Goal: Find specific page/section: Find specific page/section

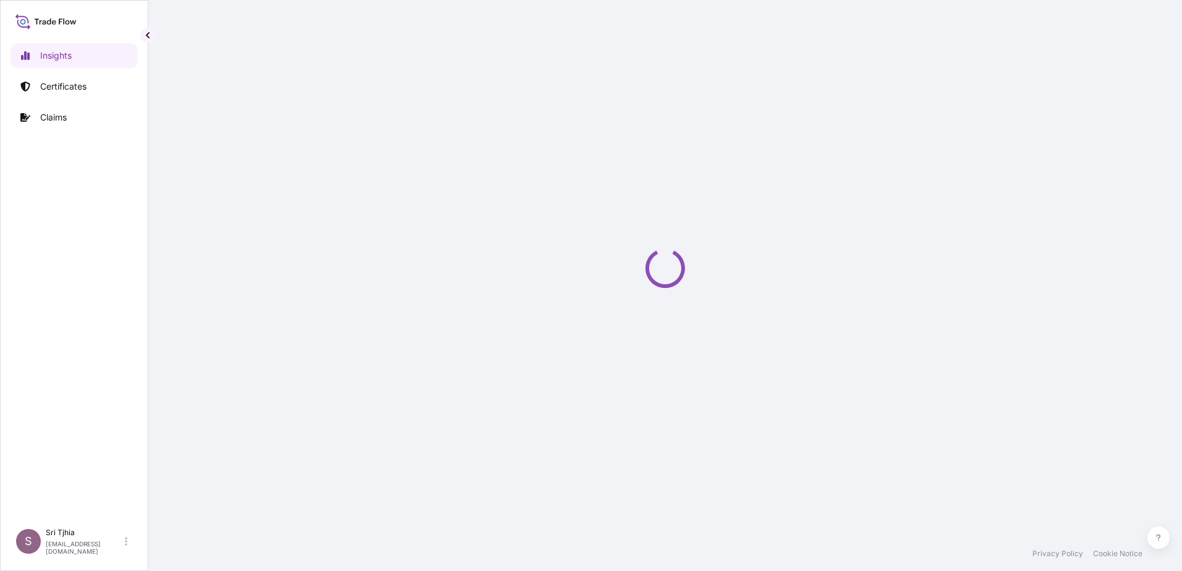
select select "2025"
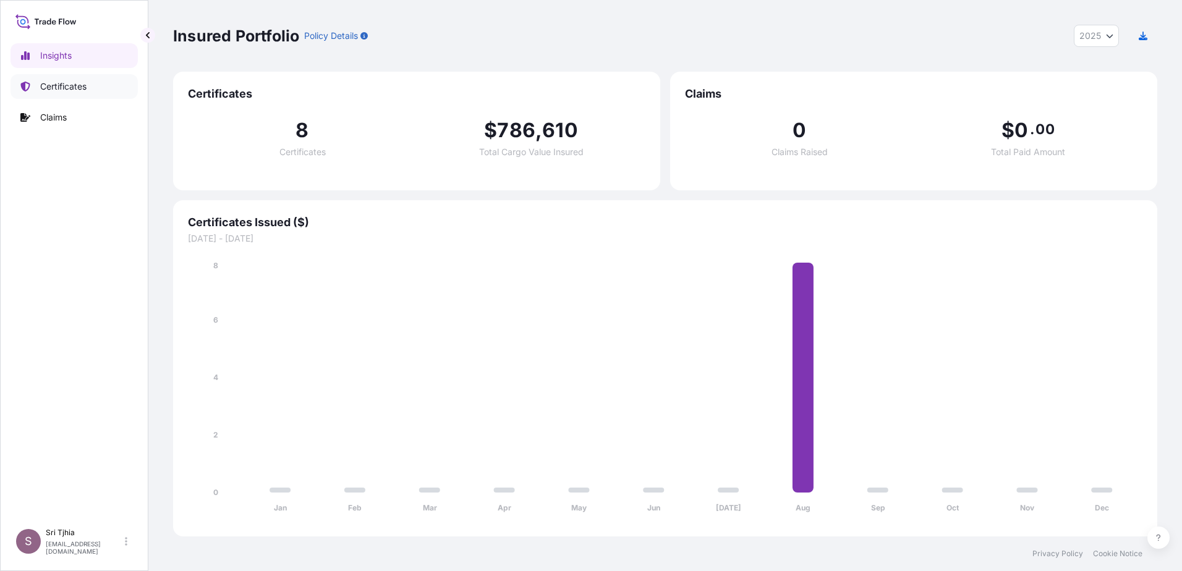
click at [59, 92] on p "Certificates" at bounding box center [63, 86] width 46 height 12
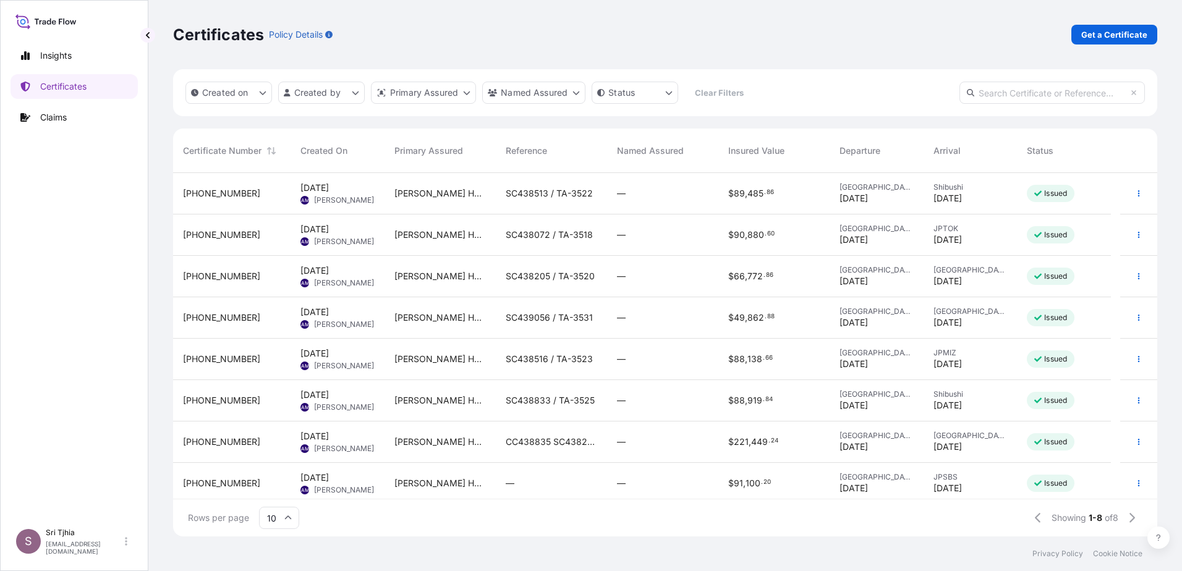
scroll to position [6, 0]
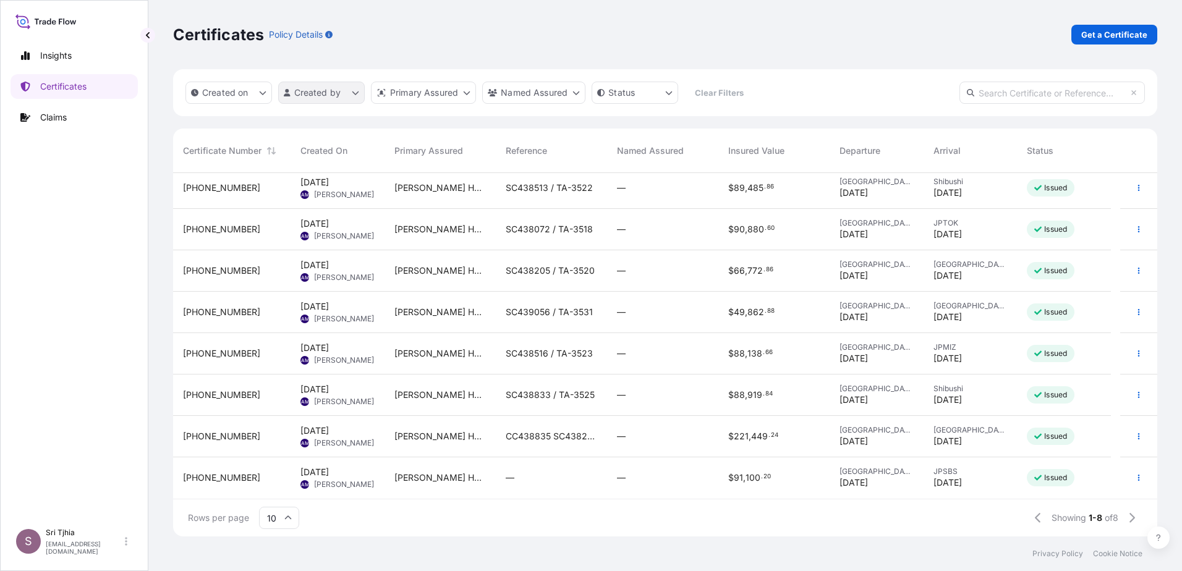
click at [356, 95] on html "Insights Certificates Claims S Sri Tjhia [EMAIL_ADDRESS][DOMAIN_NAME] Certifica…" at bounding box center [591, 285] width 1182 height 571
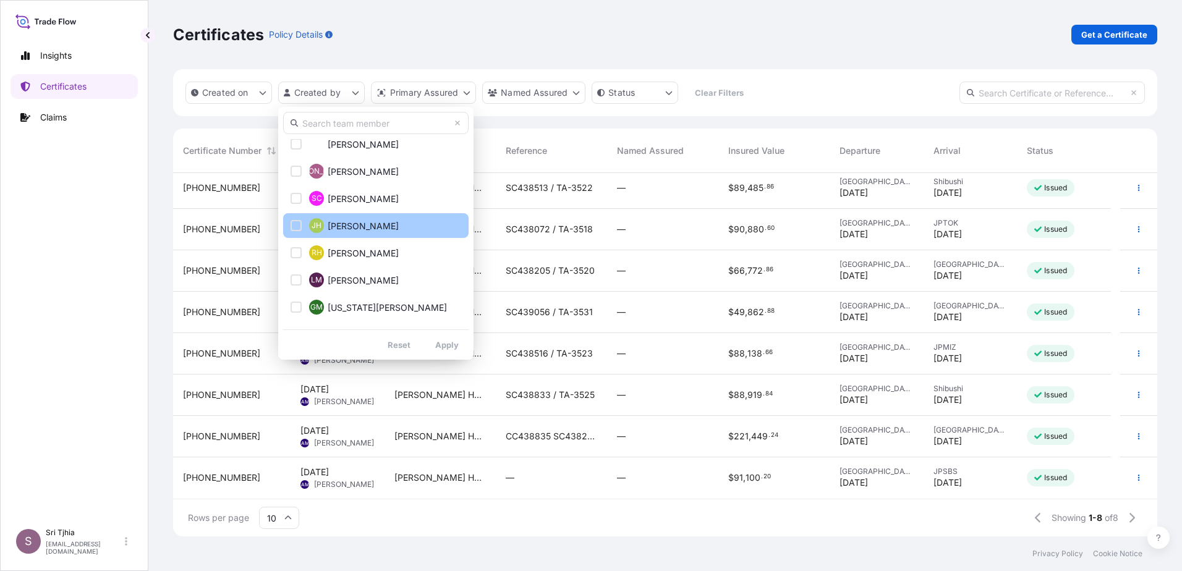
scroll to position [274, 0]
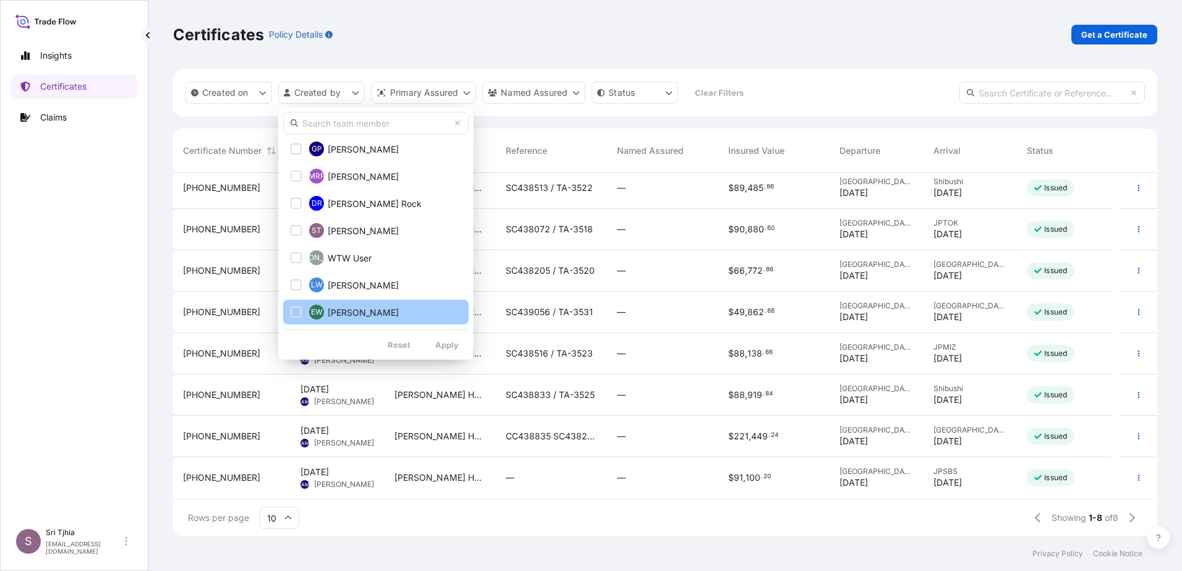
click at [331, 310] on span "Elaine Wong" at bounding box center [363, 313] width 71 height 12
click at [298, 314] on icon "Select Option" at bounding box center [296, 311] width 7 height 7
click at [297, 233] on div "Select Option" at bounding box center [296, 230] width 11 height 11
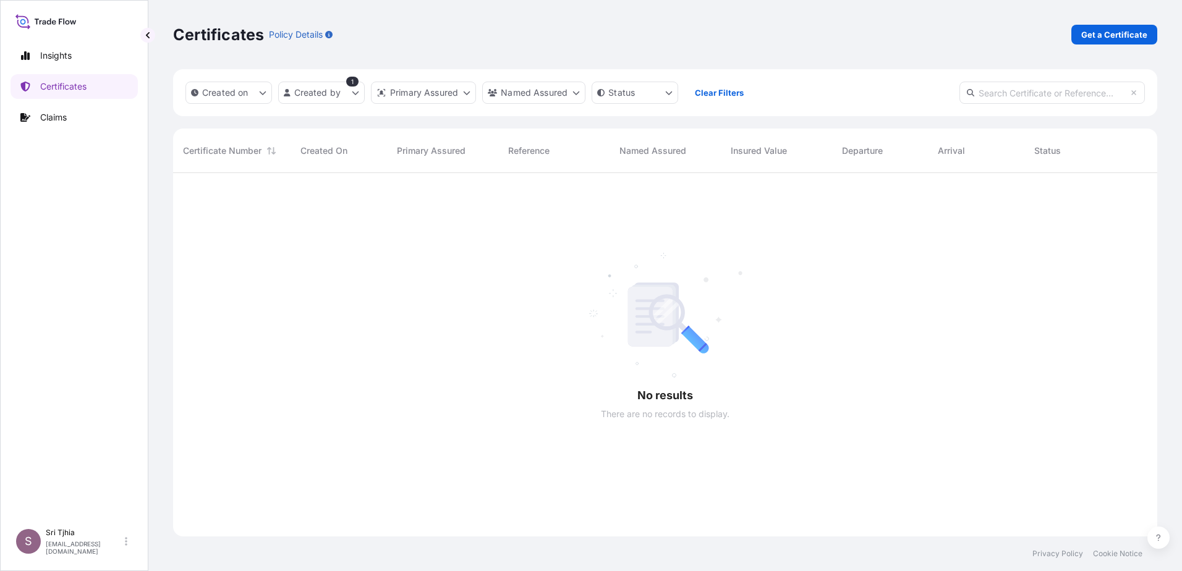
scroll to position [399, 975]
click at [342, 94] on html "Insights Certificates Claims S Sri Tjhia stjhia@wilburellis.com Certificates Po…" at bounding box center [591, 285] width 1182 height 571
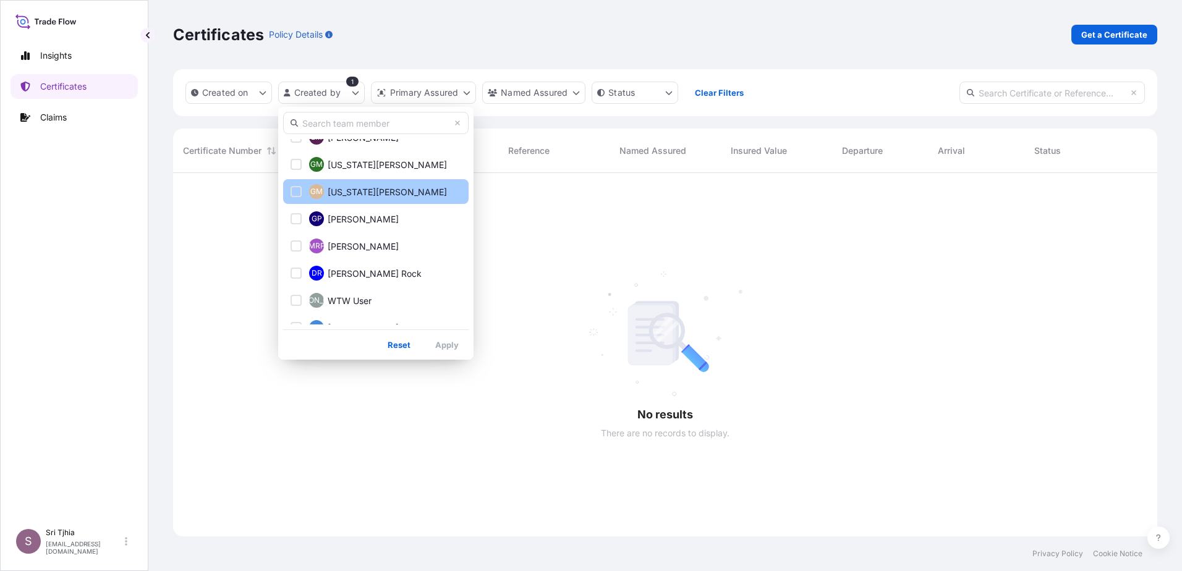
scroll to position [287, 0]
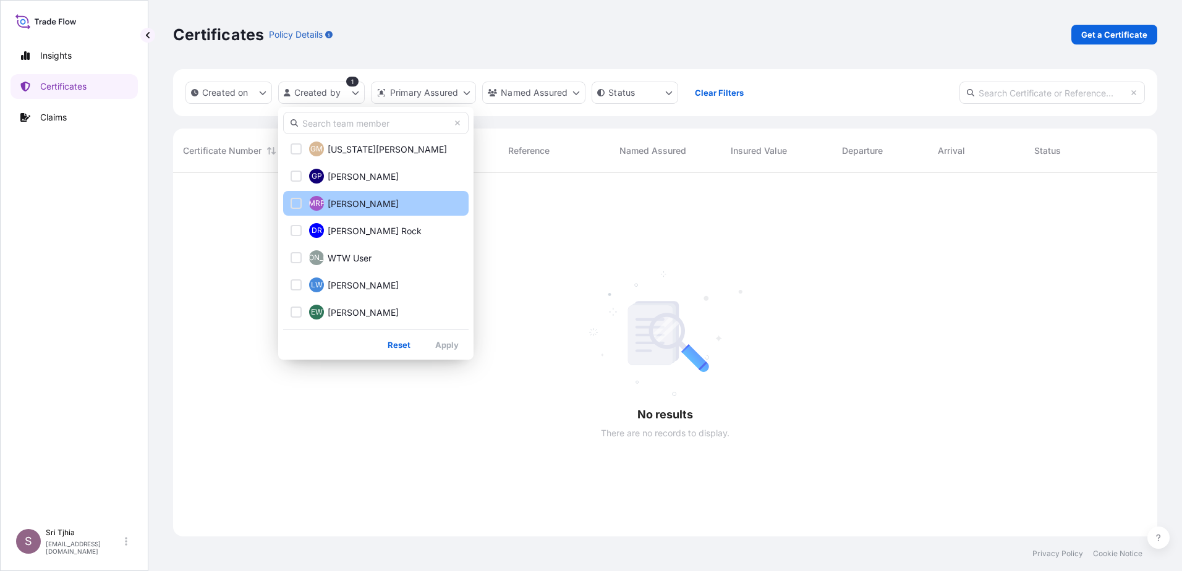
click at [298, 206] on div "Select Option" at bounding box center [296, 203] width 11 height 11
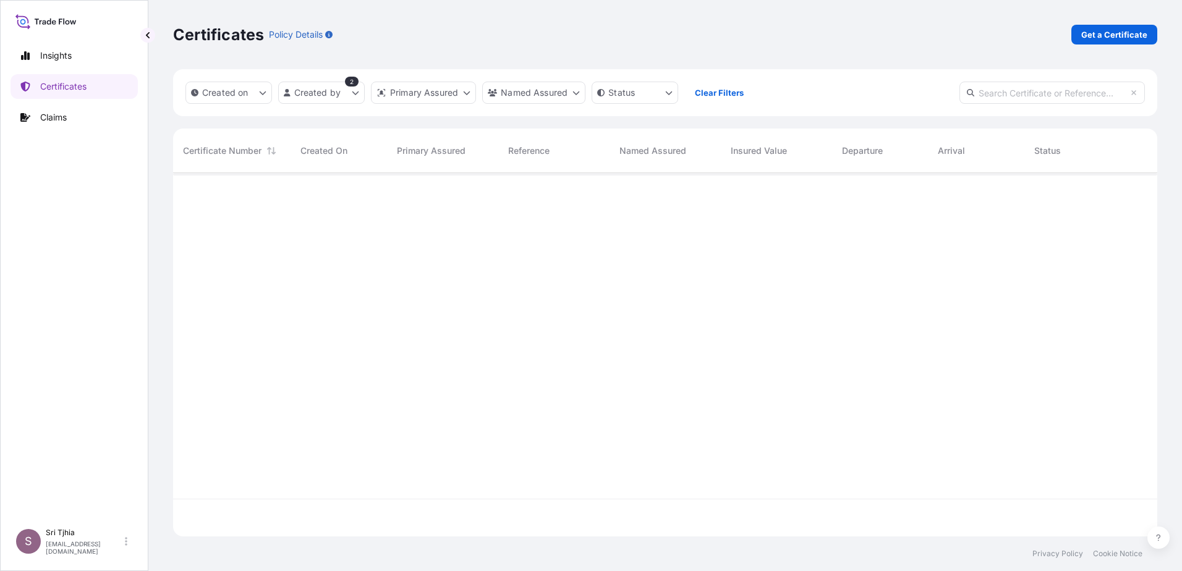
scroll to position [399, 975]
click at [347, 101] on html "Insights Certificates Claims S Sri Tjhia stjhia@wilburellis.com Certificates Po…" at bounding box center [591, 285] width 1182 height 571
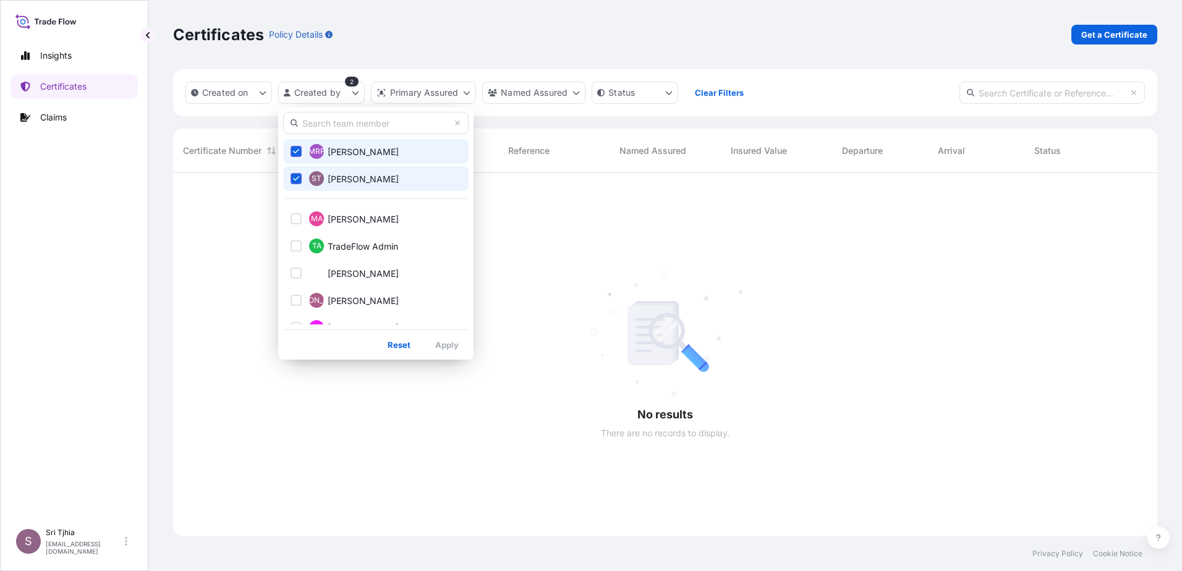
click at [295, 152] on icon "Select Option" at bounding box center [296, 151] width 7 height 7
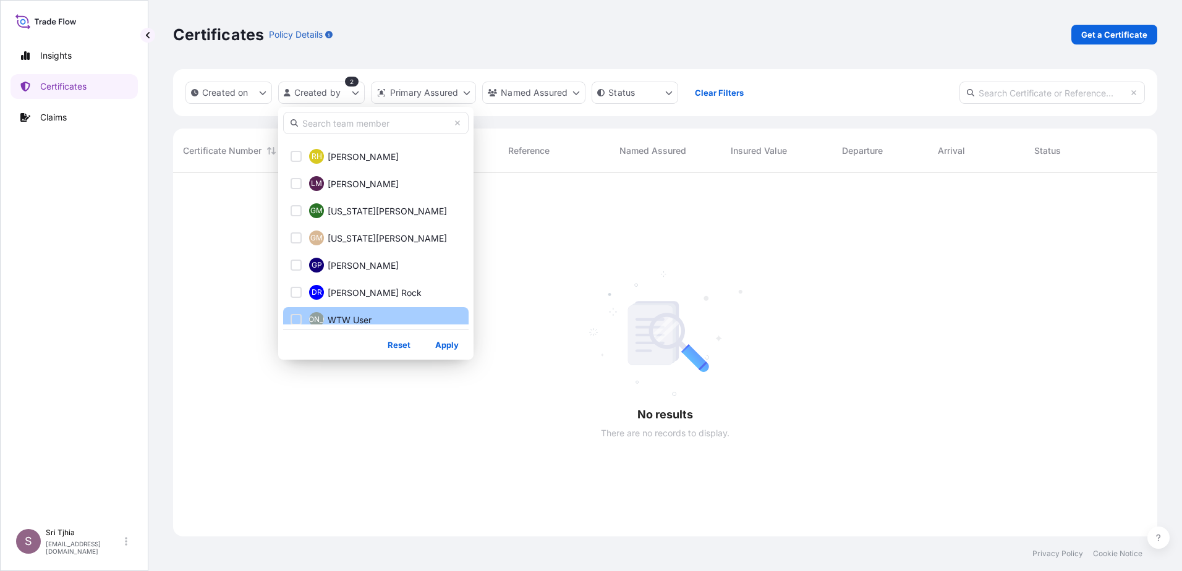
scroll to position [287, 0]
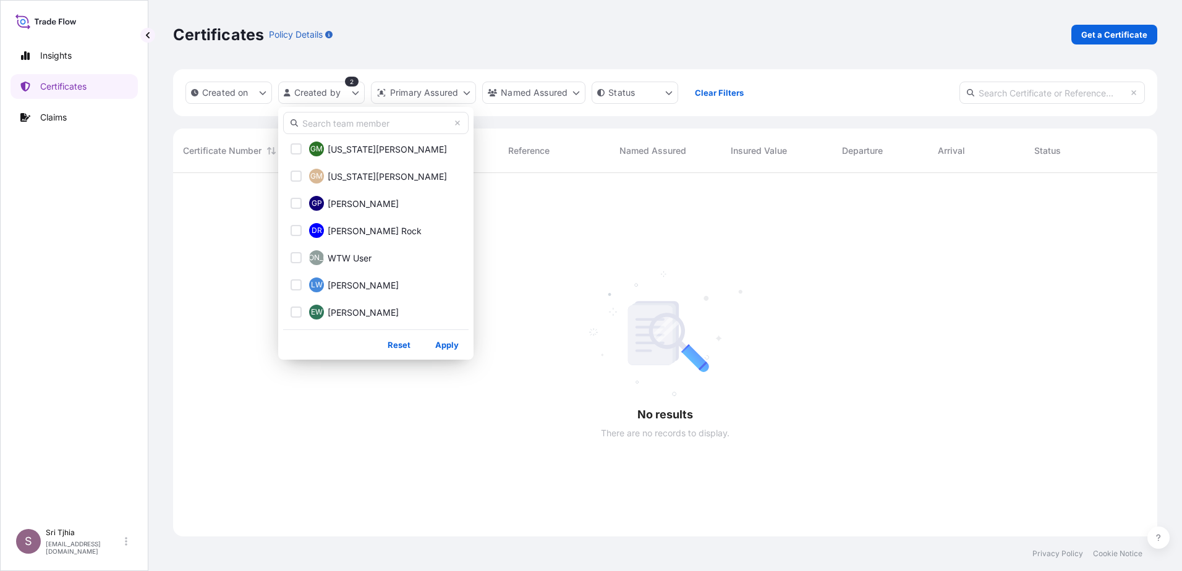
click at [578, 272] on html "Insights Certificates Claims S Sri Tjhia stjhia@wilburellis.com Certificates Po…" at bounding box center [591, 285] width 1182 height 571
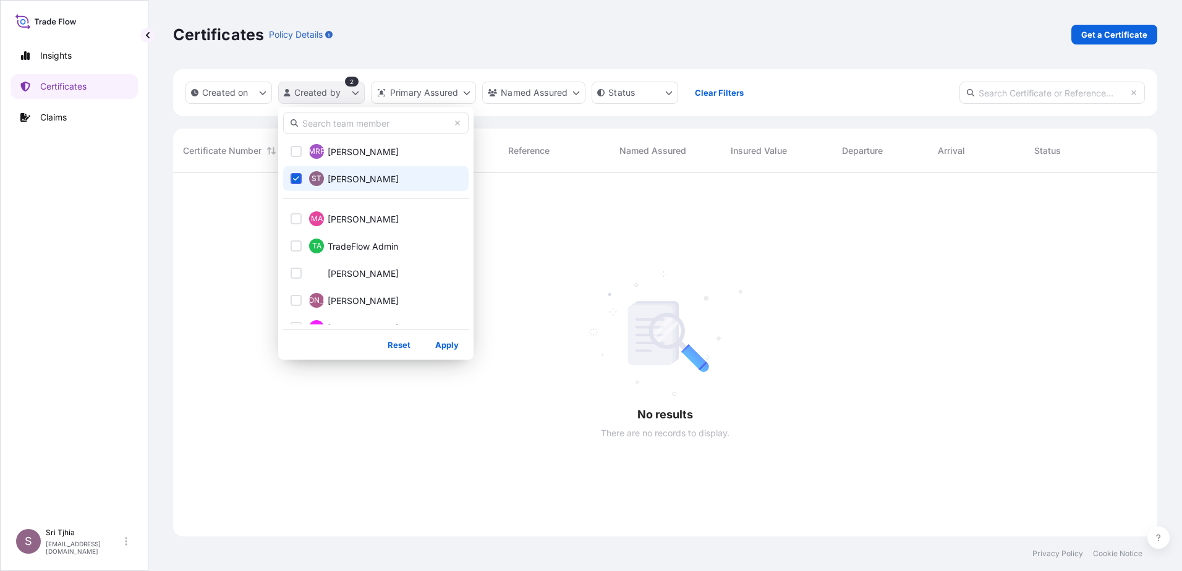
click at [361, 87] on html "Insights Certificates Claims S Sri Tjhia stjhia@wilburellis.com Certificates Po…" at bounding box center [591, 285] width 1182 height 571
click at [298, 183] on div "Select Option" at bounding box center [296, 178] width 11 height 11
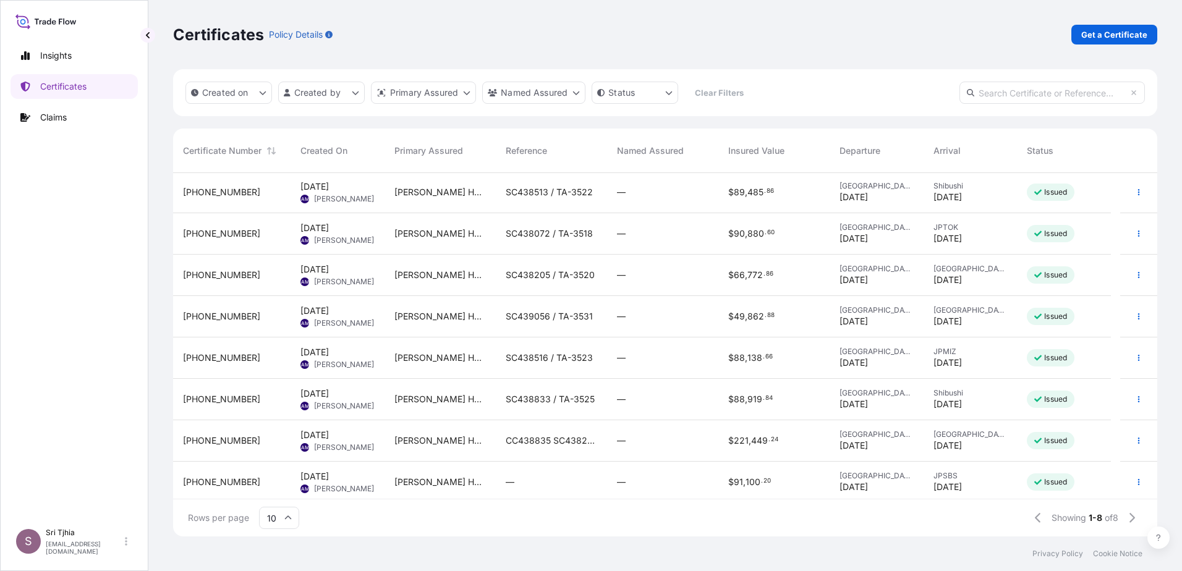
scroll to position [0, 0]
